Goal: Go to known website: Access a specific website the user already knows

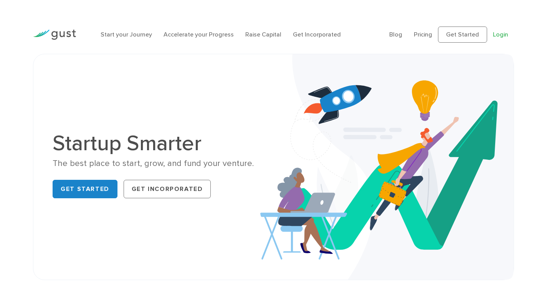
click at [495, 34] on link "Login" at bounding box center [500, 34] width 15 height 7
